Goal: Book appointment/travel/reservation

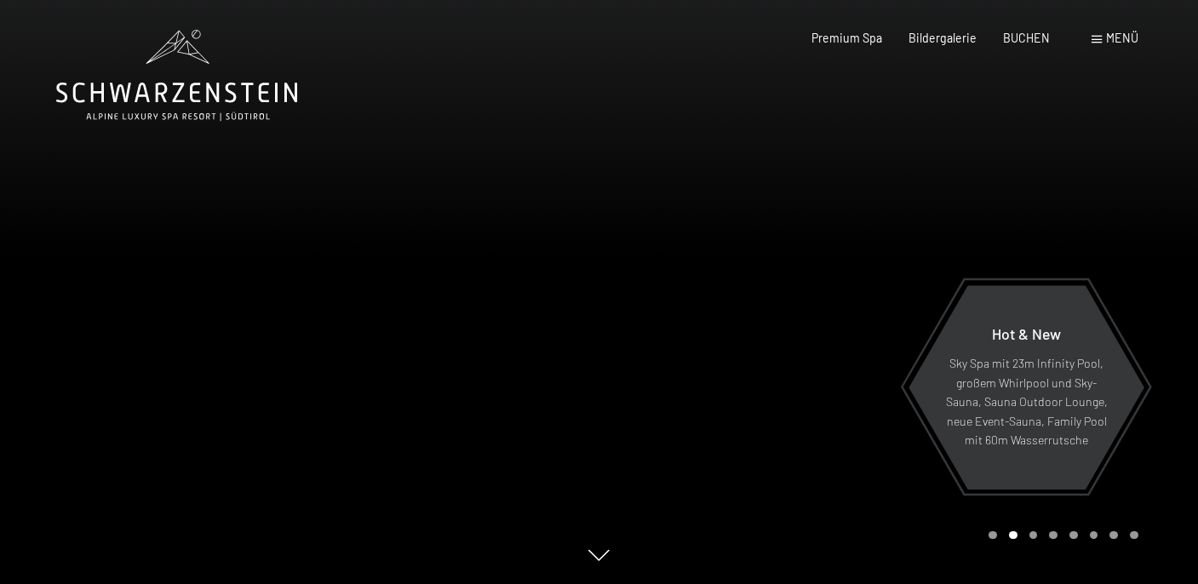
click at [1111, 40] on span "Menü" at bounding box center [1122, 38] width 32 height 14
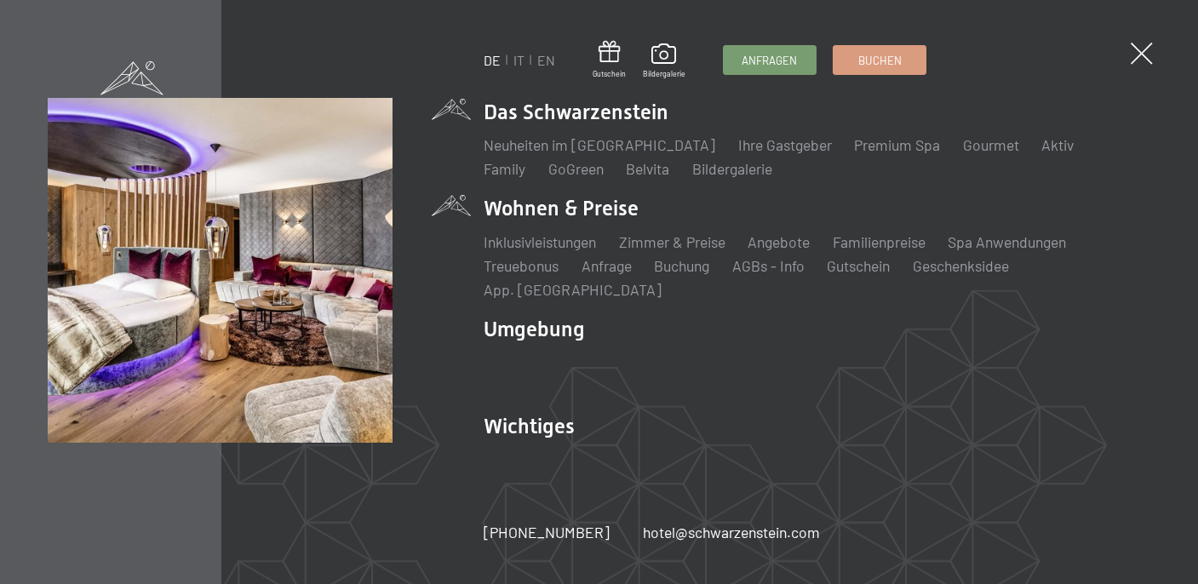
click at [554, 222] on li "Wohnen & Preise Inklusivleistungen Zimmer & Preise Liste Angebote Liste Familie…" at bounding box center [818, 247] width 666 height 106
click at [652, 251] on link "Zimmer & Preise" at bounding box center [672, 241] width 106 height 19
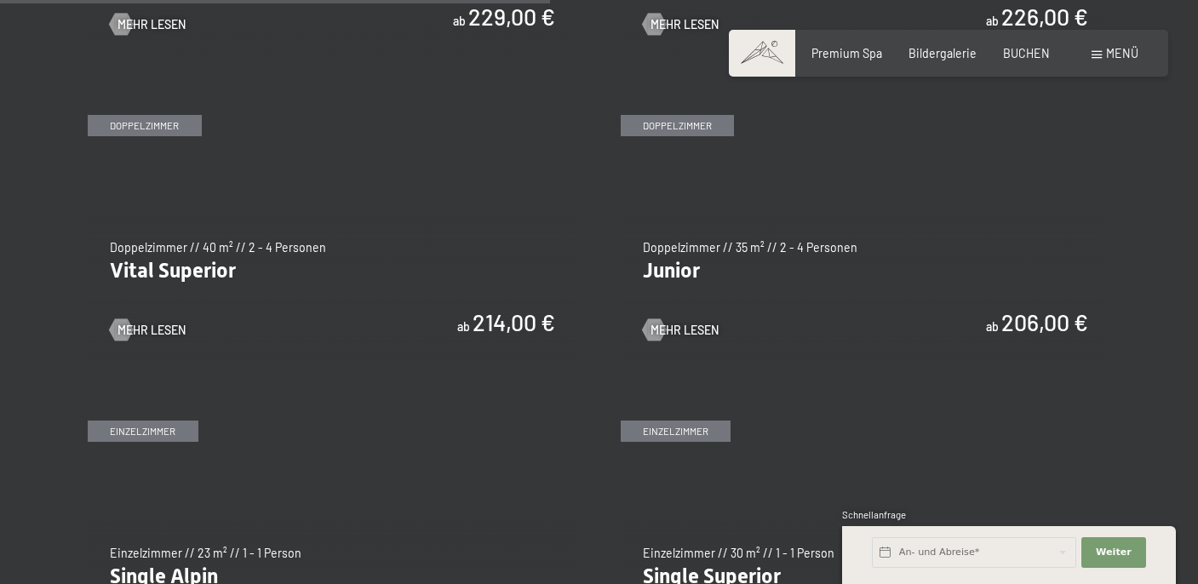
scroll to position [2123, 0]
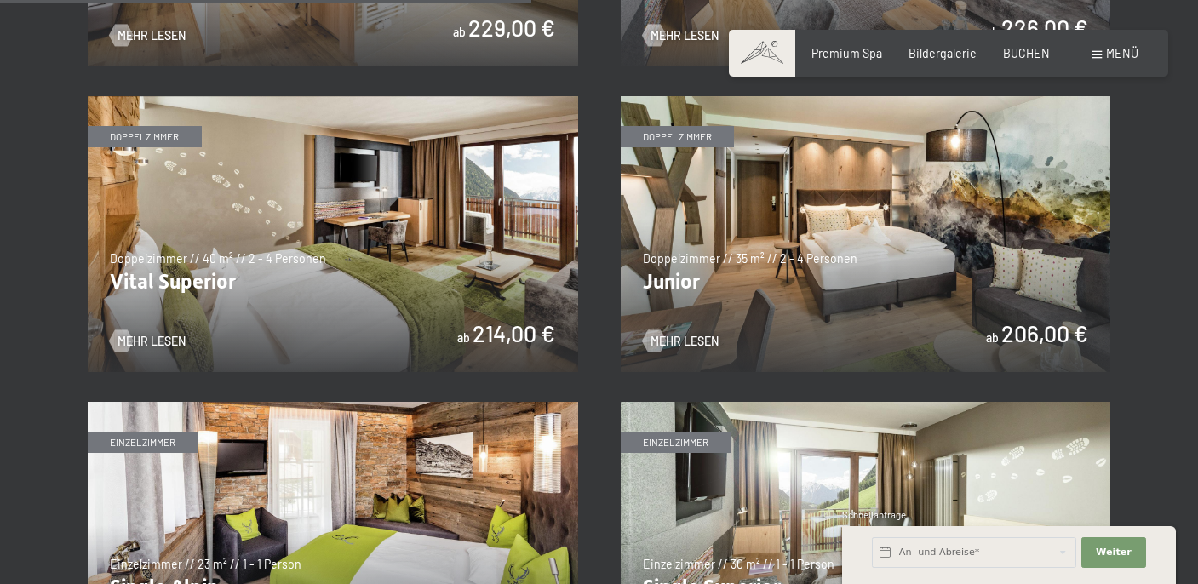
click at [716, 269] on img at bounding box center [866, 234] width 491 height 276
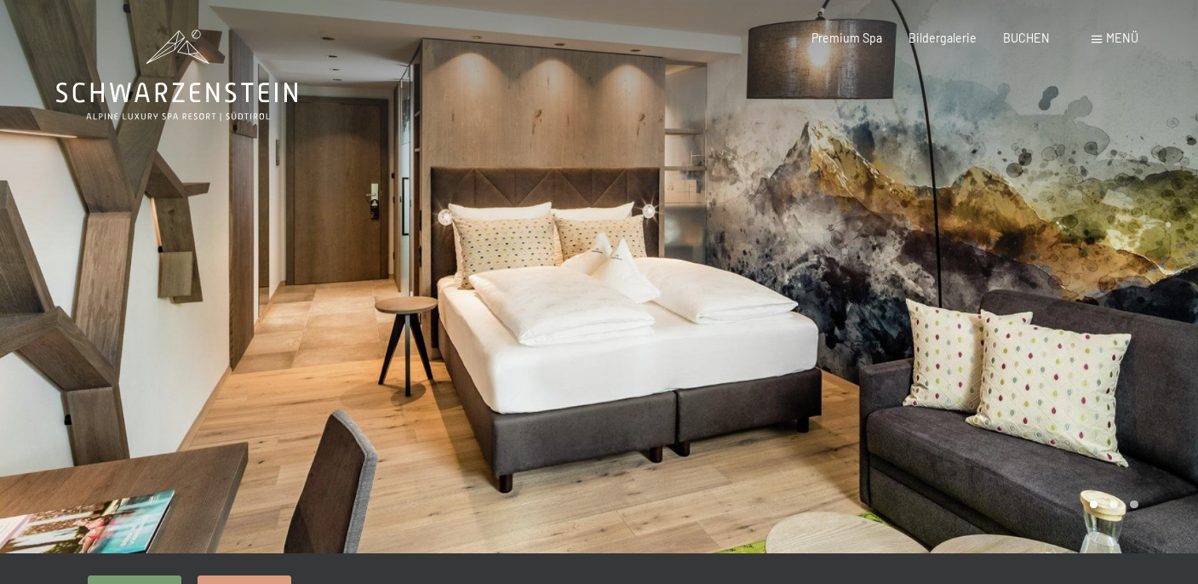
click at [698, 287] on div at bounding box center [900, 277] width 600 height 554
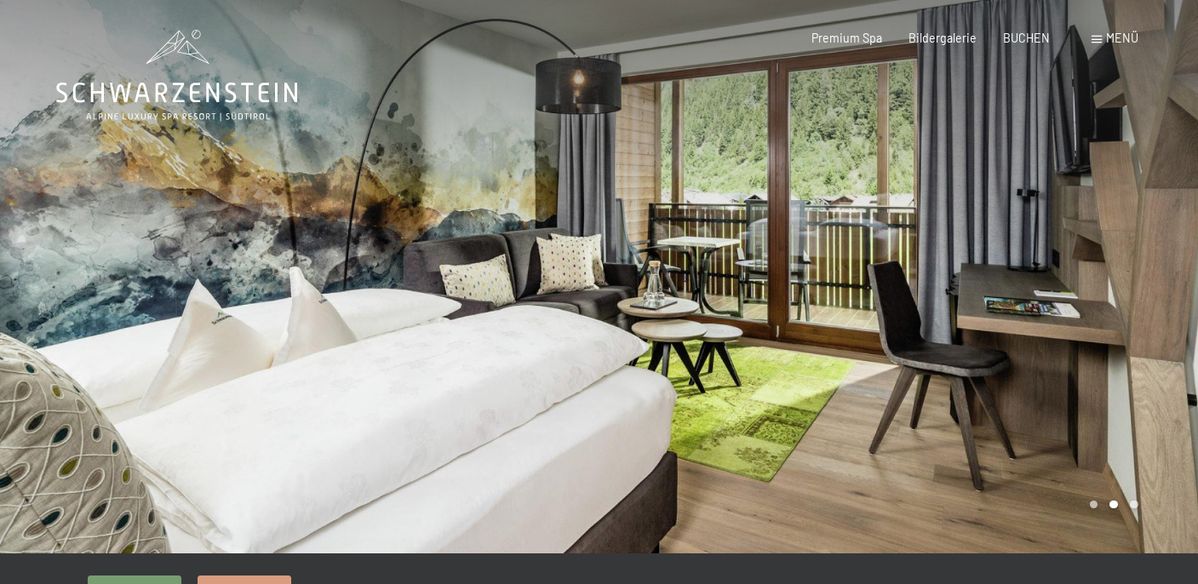
click at [698, 287] on div at bounding box center [900, 277] width 600 height 554
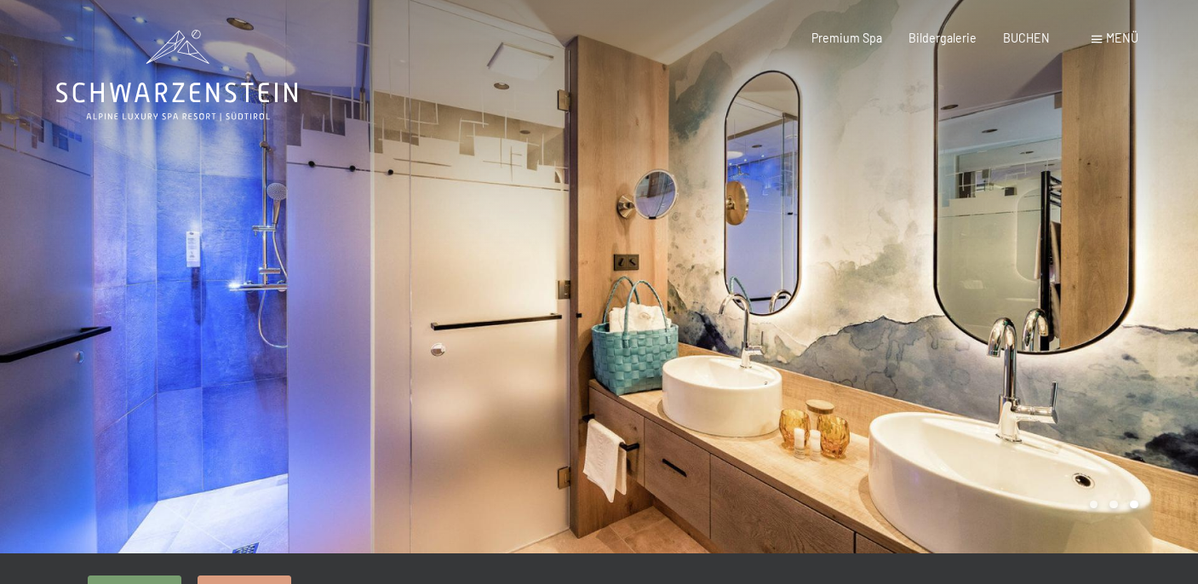
click at [698, 287] on div at bounding box center [900, 277] width 600 height 554
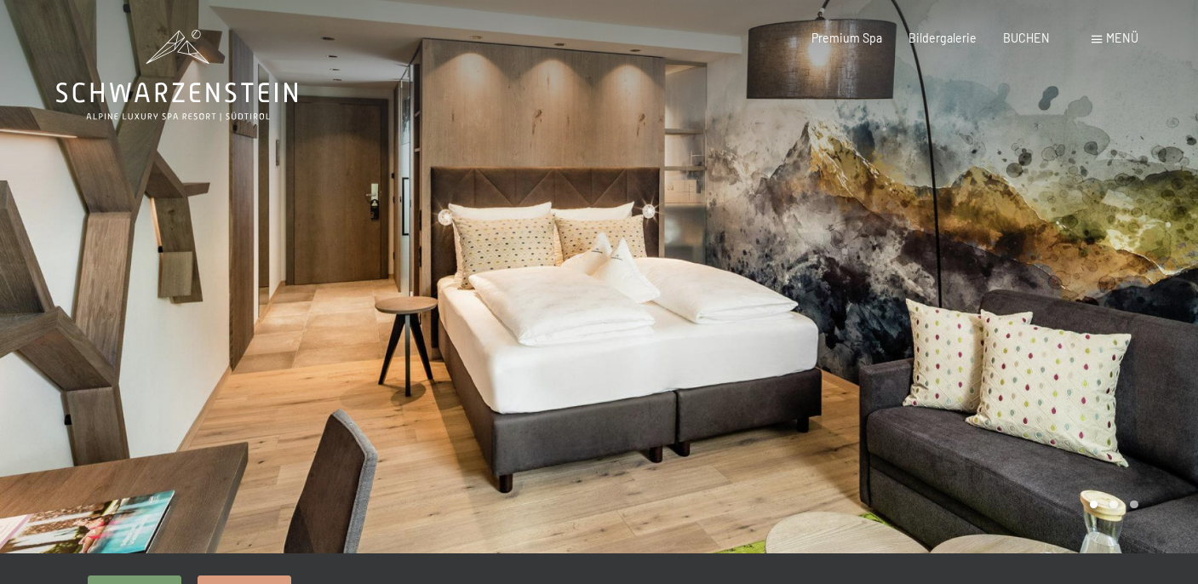
click at [698, 287] on div at bounding box center [900, 277] width 600 height 554
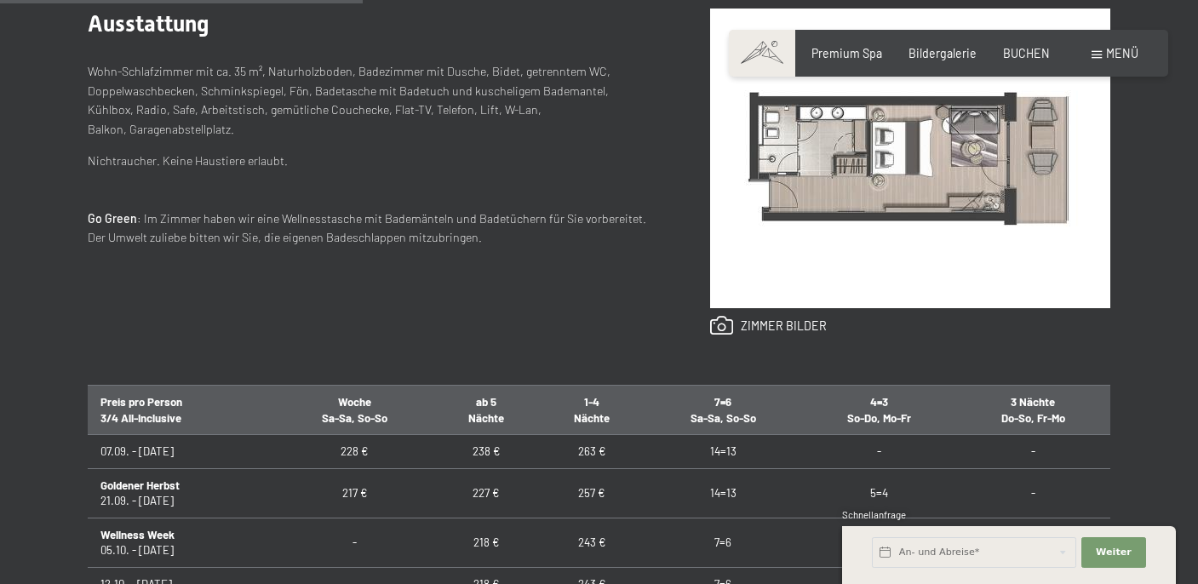
scroll to position [778, 0]
